Goal: Task Accomplishment & Management: Use online tool/utility

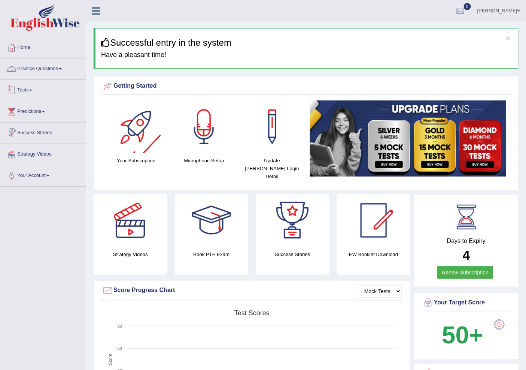
click at [40, 68] on link "Practice Questions" at bounding box center [42, 67] width 85 height 19
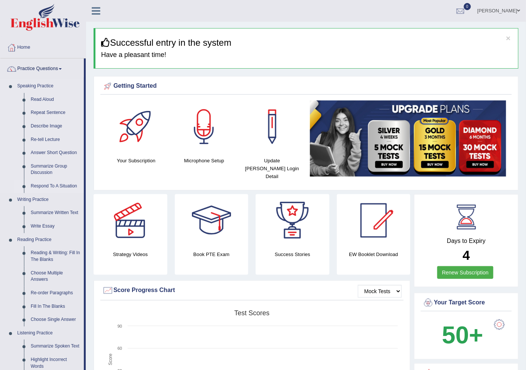
click at [49, 185] on link "Respond To A Situation" at bounding box center [55, 185] width 57 height 13
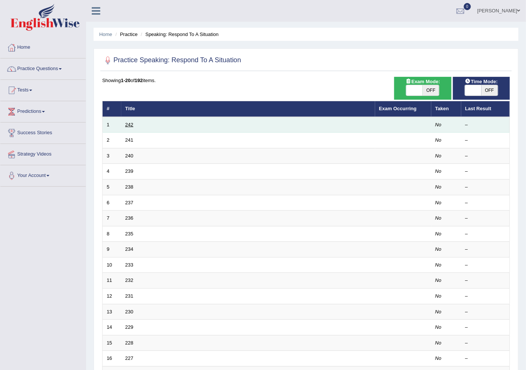
click at [130, 126] on link "242" at bounding box center [129, 125] width 8 height 6
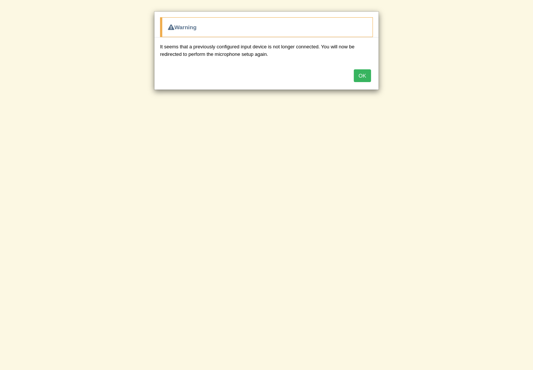
click at [361, 77] on button "OK" at bounding box center [362, 75] width 17 height 13
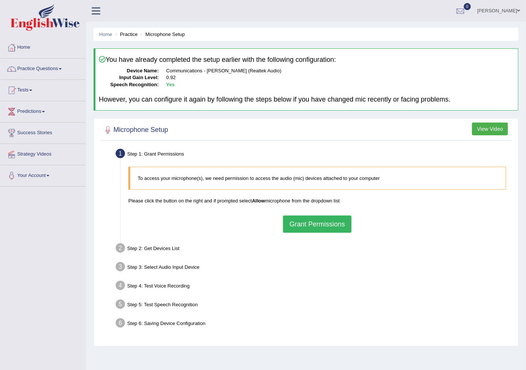
click at [315, 226] on button "Grant Permissions" at bounding box center [317, 223] width 68 height 17
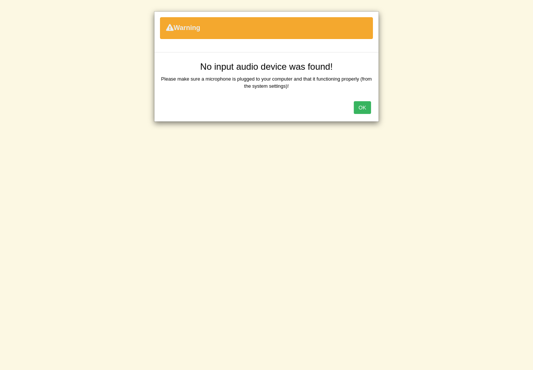
click at [361, 112] on button "OK" at bounding box center [362, 107] width 17 height 13
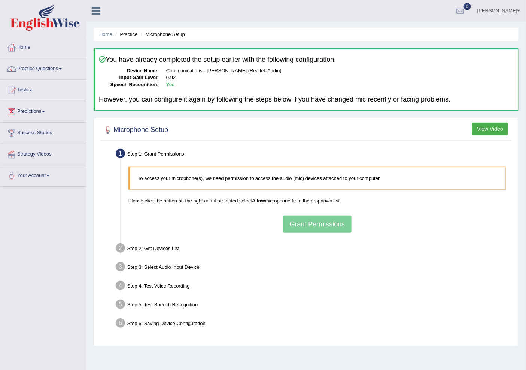
click at [311, 202] on p "Please click the button on the right and if prompted select Allow microphone fr…" at bounding box center [317, 200] width 378 height 7
drag, startPoint x: 323, startPoint y: 210, endPoint x: 320, endPoint y: 214, distance: 4.8
click at [323, 212] on div "To access your microphone(s), we need permission to access the audio (mic) devi…" at bounding box center [317, 199] width 385 height 73
click at [197, 203] on p "Please click the button on the right and if prompted select Allow microphone fr…" at bounding box center [317, 200] width 378 height 7
click at [300, 193] on div "To access your microphone(s), we need permission to access the audio (mic) devi…" at bounding box center [317, 199] width 385 height 73
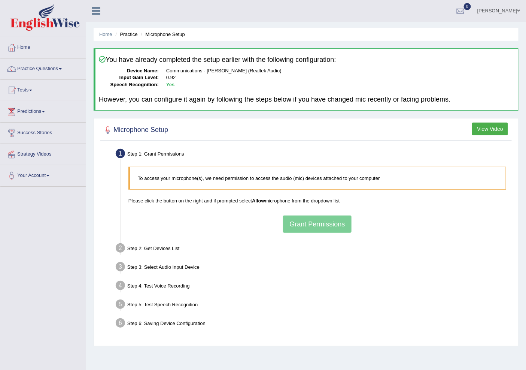
click at [308, 223] on div "To access your microphone(s), we need permission to access the audio (mic) devi…" at bounding box center [317, 199] width 385 height 73
click at [308, 224] on div "To access your microphone(s), we need permission to access the audio (mic) devi…" at bounding box center [317, 199] width 385 height 73
click at [321, 222] on div "To access your microphone(s), we need permission to access the audio (mic) devi…" at bounding box center [317, 199] width 385 height 73
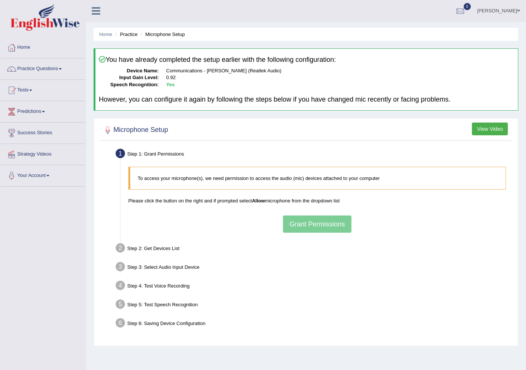
drag, startPoint x: 255, startPoint y: 235, endPoint x: 206, endPoint y: 245, distance: 49.7
click at [254, 235] on div "To access your microphone(s), we need permission to access the audio (mic) devi…" at bounding box center [317, 199] width 385 height 73
click at [149, 252] on div "Step 2: Get Devices List" at bounding box center [313, 249] width 403 height 16
click at [308, 227] on div "To access your microphone(s), we need permission to access the audio (mic) devi…" at bounding box center [317, 199] width 385 height 73
click at [346, 182] on blockquote "To access your microphone(s), we need permission to access the audio (mic) devi…" at bounding box center [317, 178] width 378 height 23
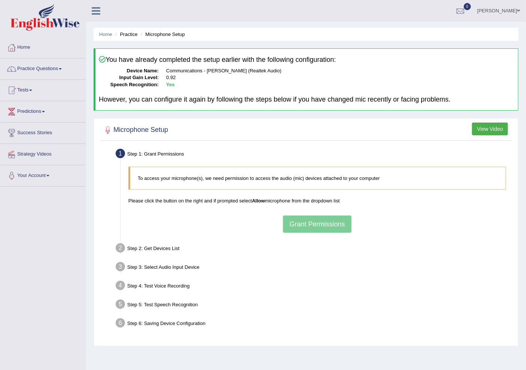
click at [493, 14] on link "[PERSON_NAME]" at bounding box center [499, 9] width 54 height 19
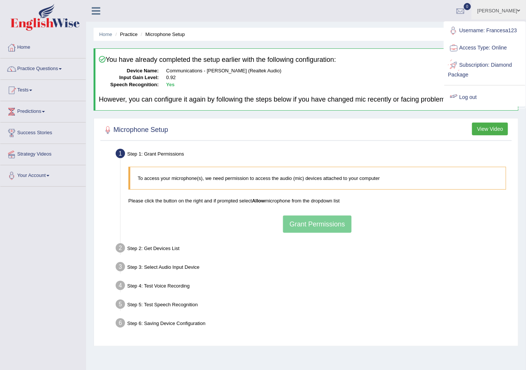
click at [490, 98] on link "Log out" at bounding box center [485, 97] width 81 height 17
